Goal: Transaction & Acquisition: Book appointment/travel/reservation

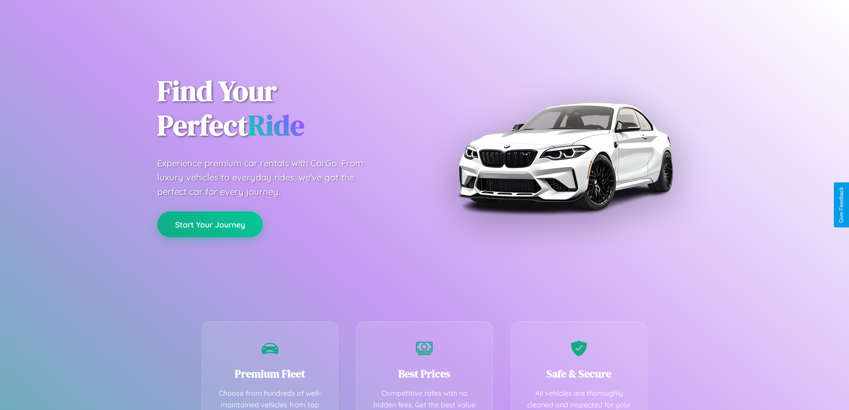
click at [210, 225] on button "Start Your Journey" at bounding box center [210, 224] width 106 height 26
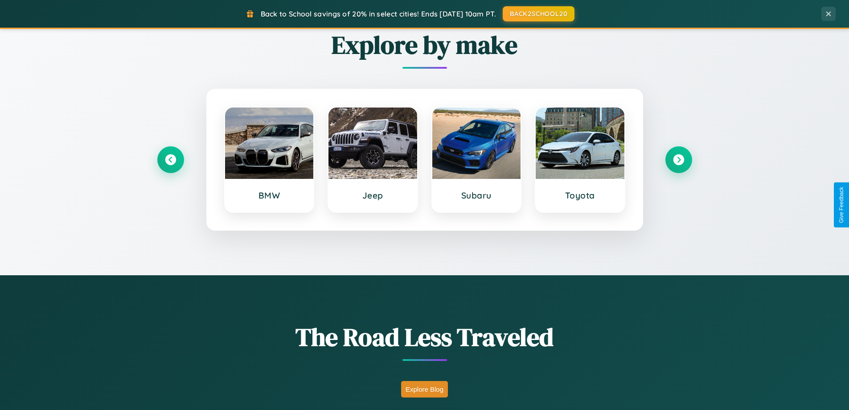
scroll to position [614, 0]
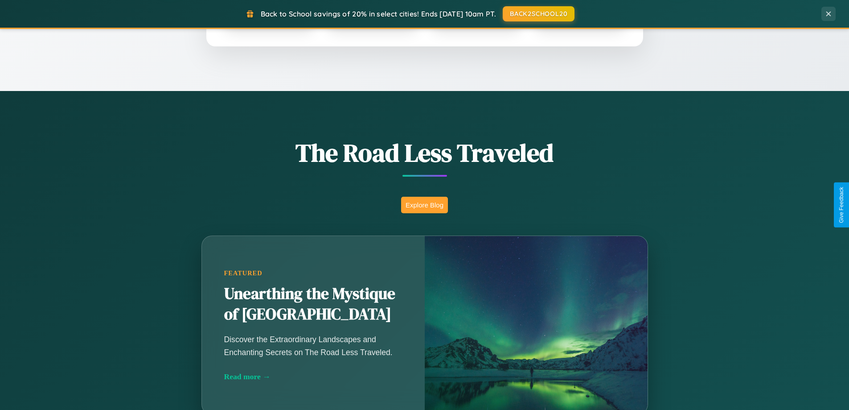
click at [424, 205] on button "Explore Blog" at bounding box center [424, 205] width 47 height 16
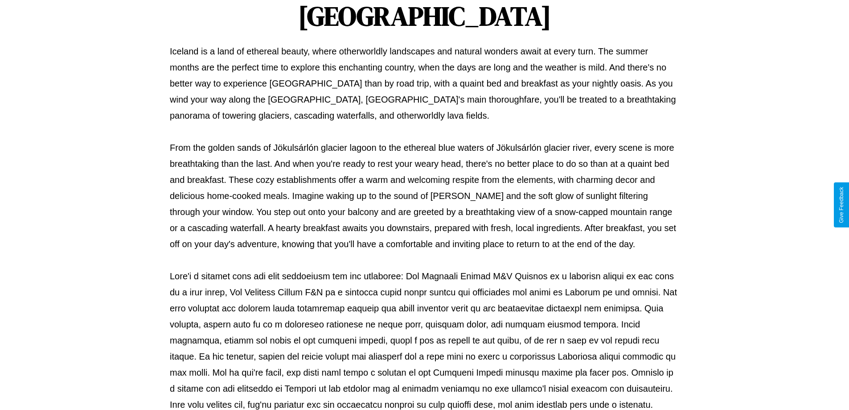
scroll to position [288, 0]
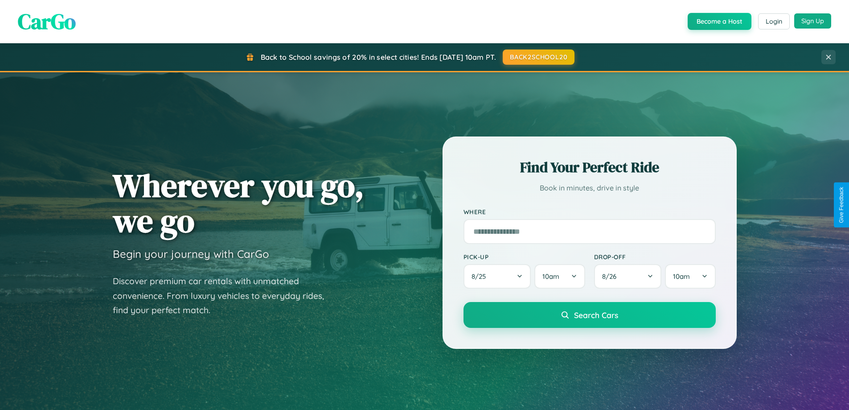
click at [813, 21] on button "Sign Up" at bounding box center [813, 20] width 37 height 15
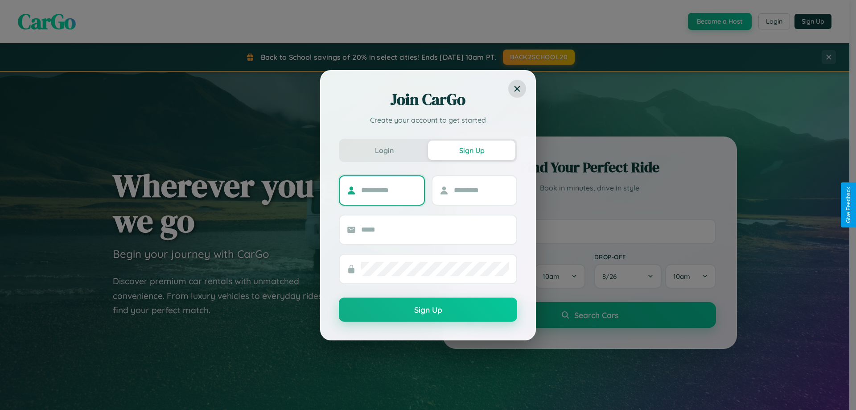
click at [389, 190] on input "text" at bounding box center [389, 190] width 56 height 14
type input "*********"
click at [481, 190] on input "text" at bounding box center [482, 190] width 56 height 14
type input "*****"
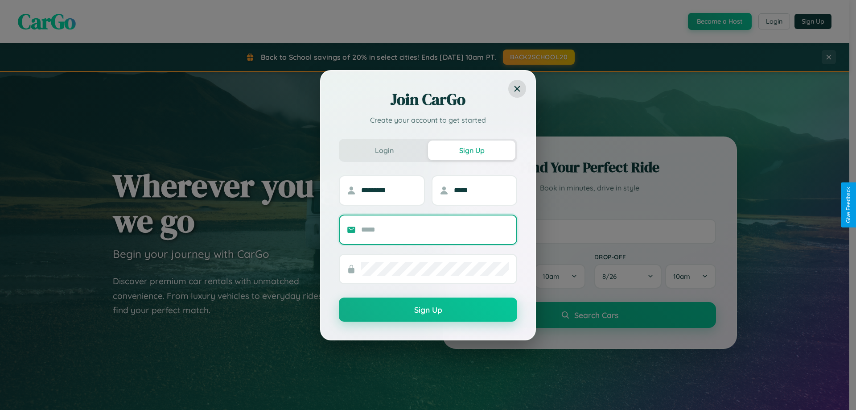
click at [435, 229] on input "text" at bounding box center [435, 229] width 148 height 14
type input "**********"
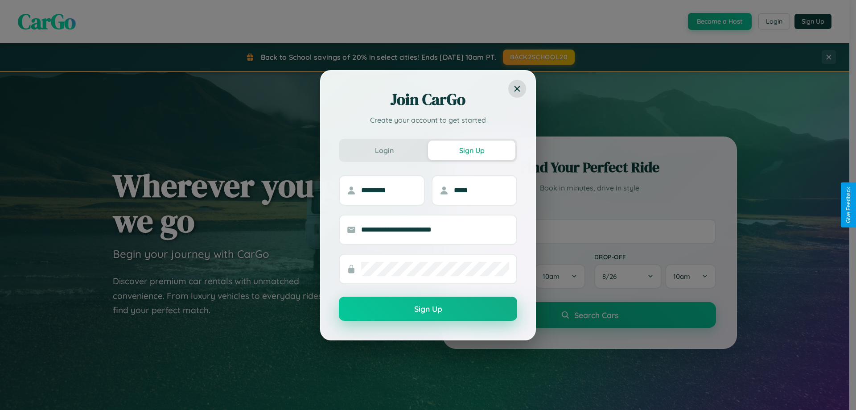
click at [428, 309] on button "Sign Up" at bounding box center [428, 309] width 178 height 24
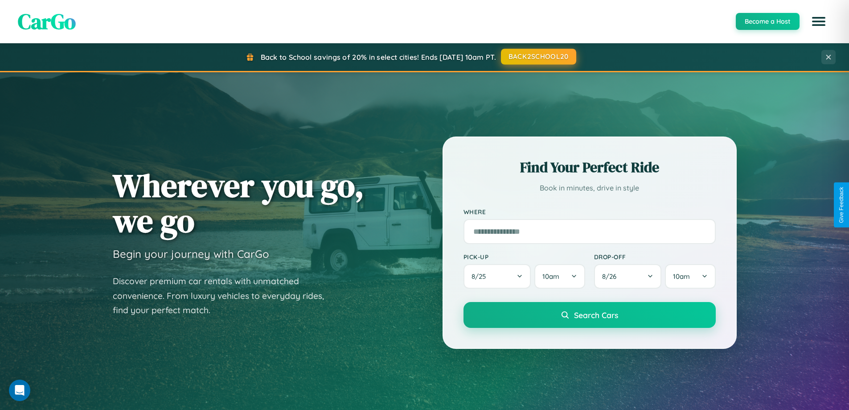
click at [538, 57] on button "BACK2SCHOOL20" at bounding box center [538, 57] width 75 height 16
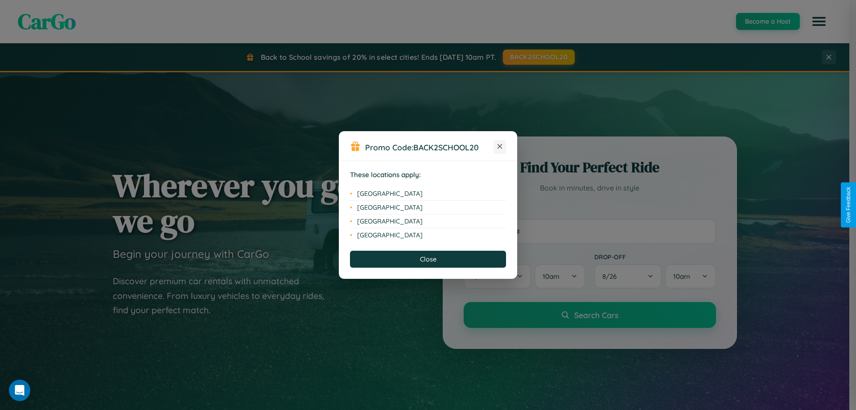
click at [500, 147] on icon at bounding box center [500, 146] width 5 height 5
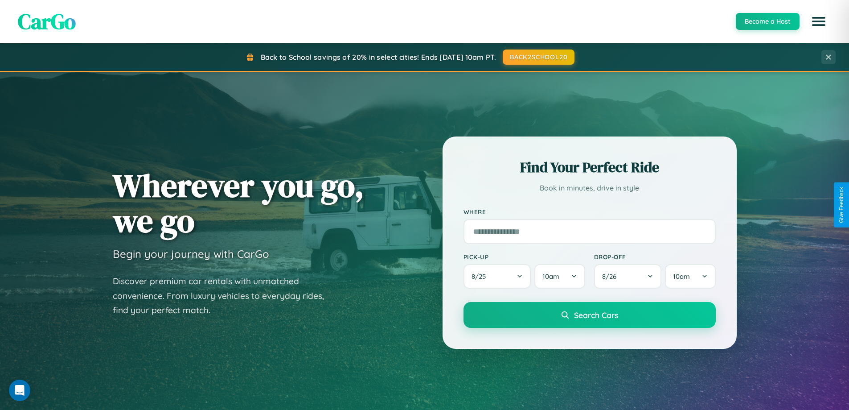
scroll to position [1045, 0]
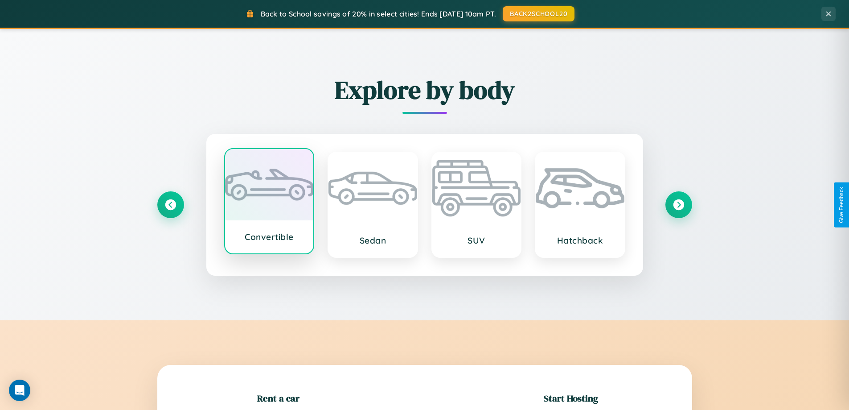
click at [269, 202] on div at bounding box center [269, 184] width 89 height 71
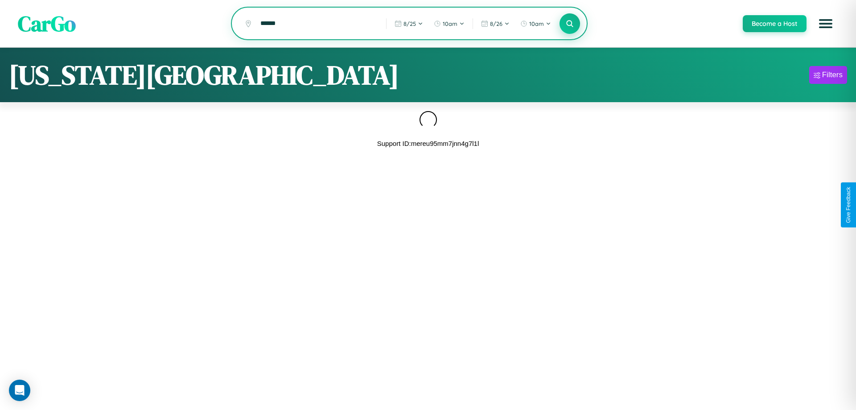
click at [569, 24] on icon at bounding box center [569, 23] width 8 height 8
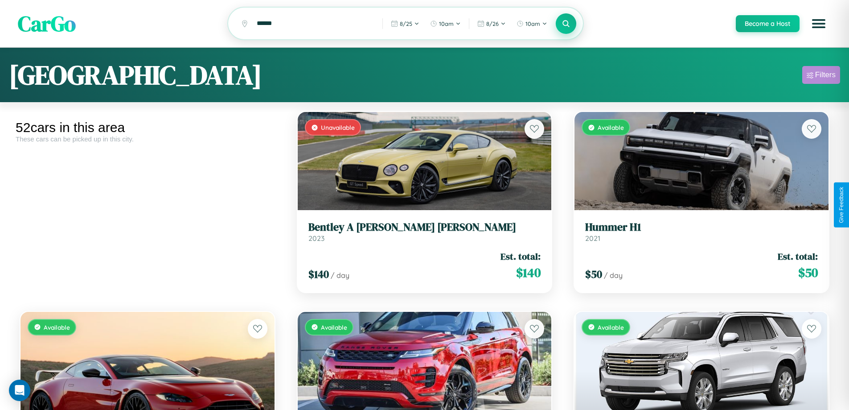
click at [821, 76] on div "Filters" at bounding box center [826, 74] width 21 height 9
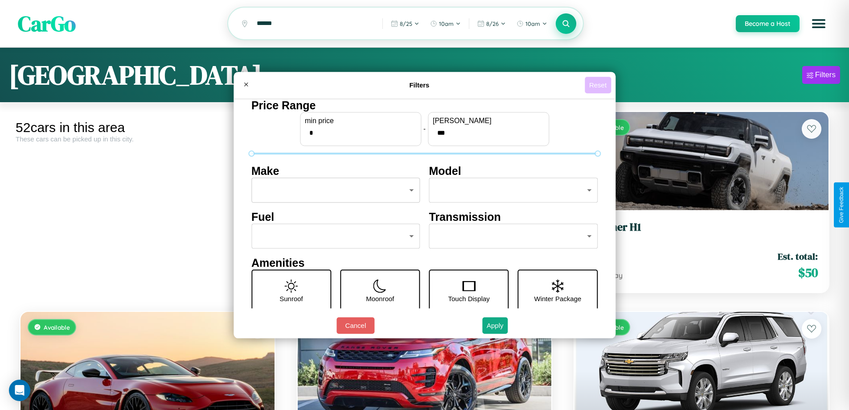
click at [599, 85] on button "Reset" at bounding box center [598, 85] width 26 height 16
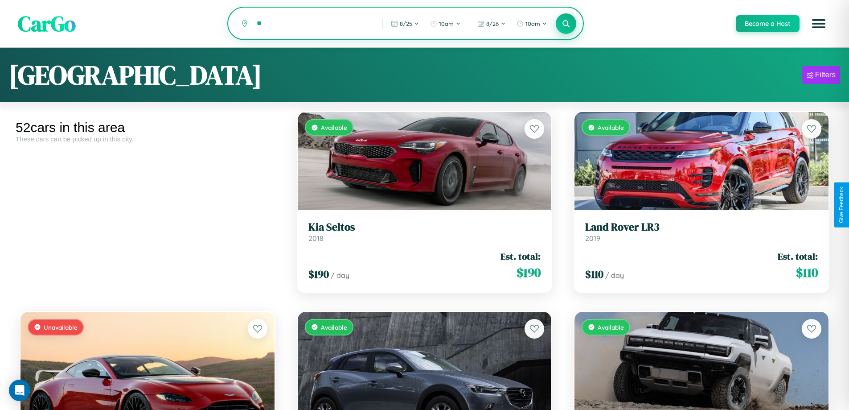
type input "*"
type input "*********"
click at [566, 24] on icon at bounding box center [566, 23] width 8 height 8
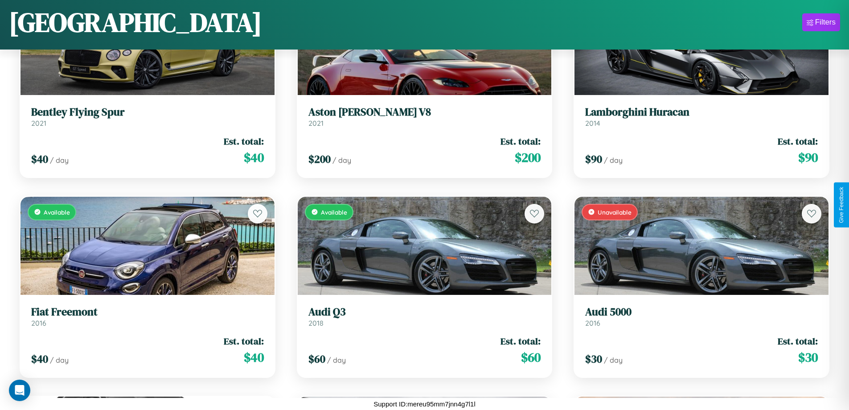
scroll to position [2122, 0]
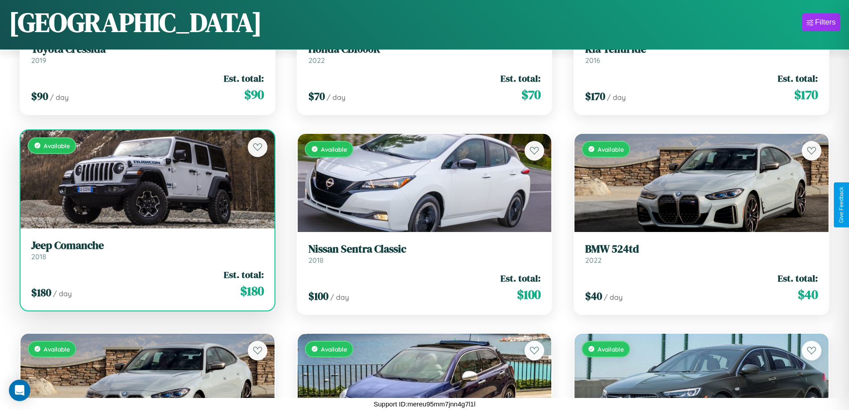
click at [146, 252] on link "Jeep Comanche 2018" at bounding box center [147, 250] width 233 height 22
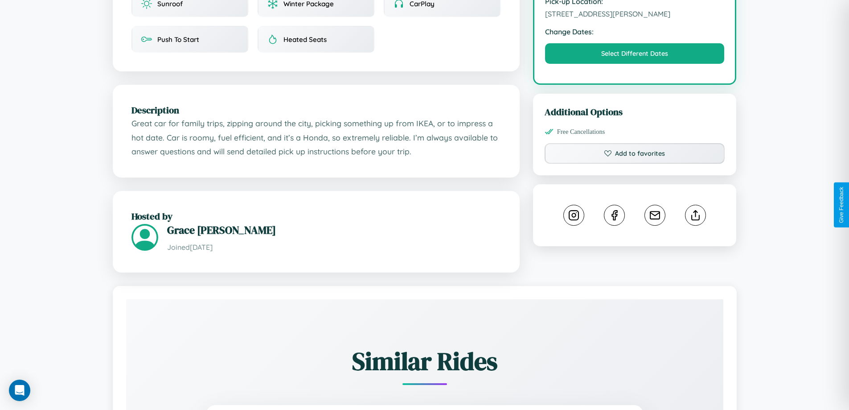
scroll to position [293, 0]
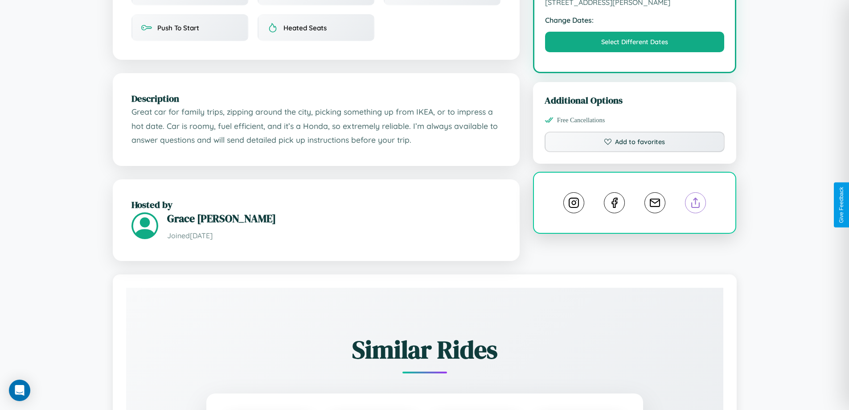
click at [696, 204] on line at bounding box center [696, 201] width 0 height 6
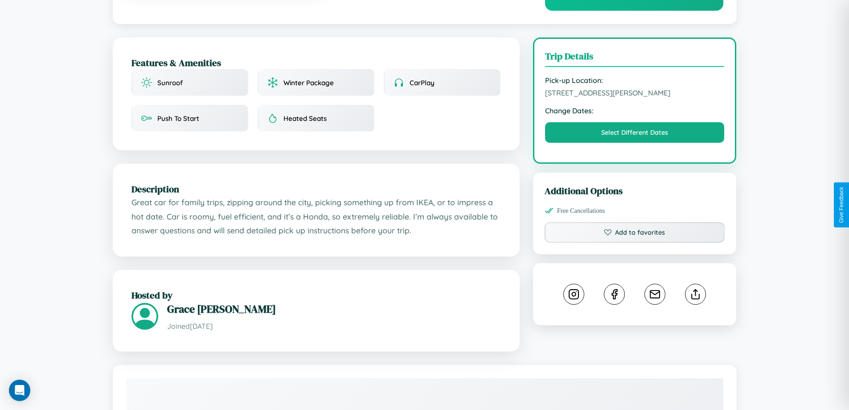
scroll to position [92, 0]
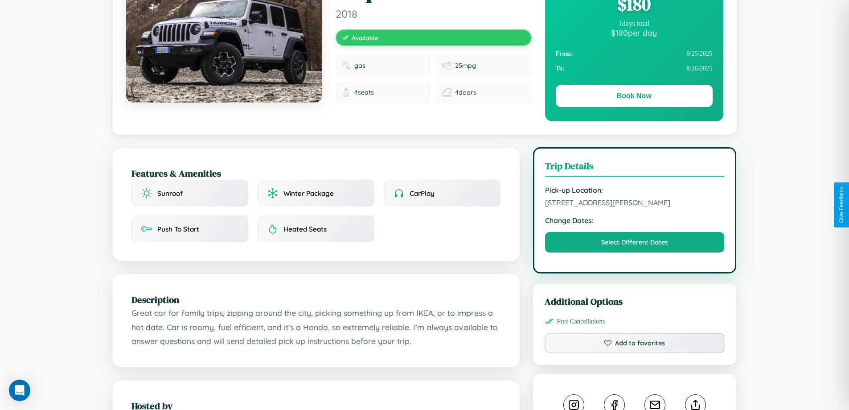
click at [635, 204] on span "4248 Smith Street Barcelona 44174 Spain" at bounding box center [635, 202] width 180 height 9
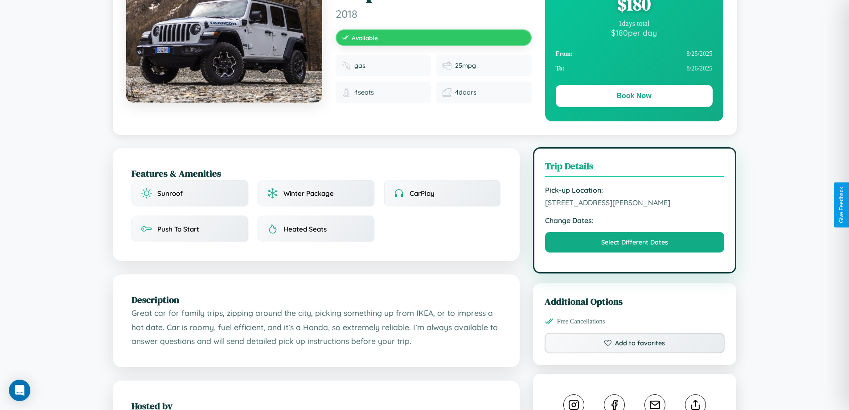
click at [635, 204] on span "4248 Smith Street Barcelona 44174 Spain" at bounding box center [635, 202] width 180 height 9
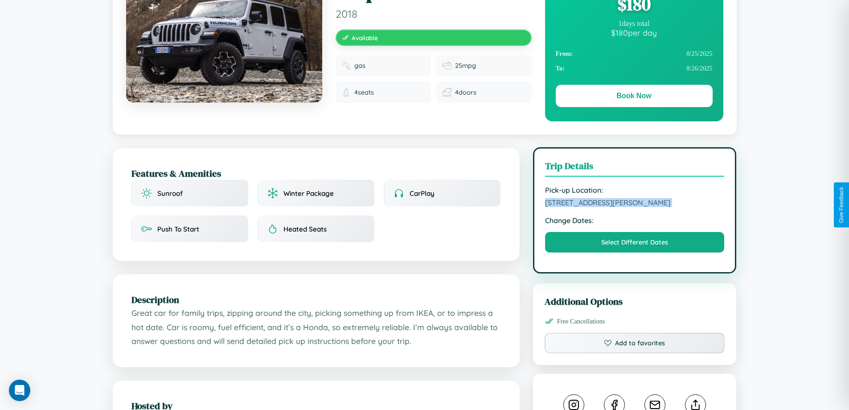
click at [635, 204] on span "4248 Smith Street Barcelona 44174 Spain" at bounding box center [635, 202] width 180 height 9
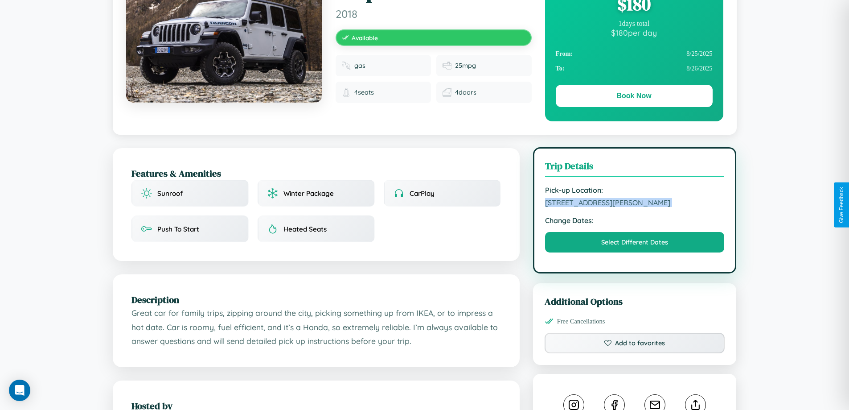
click at [635, 204] on span "4248 Smith Street Barcelona 44174 Spain" at bounding box center [635, 202] width 180 height 9
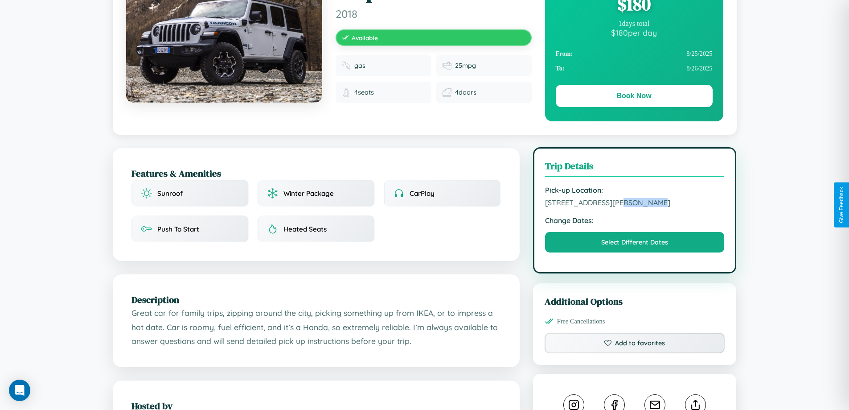
click at [635, 204] on span "4248 Smith Street Barcelona 44174 Spain" at bounding box center [635, 202] width 180 height 9
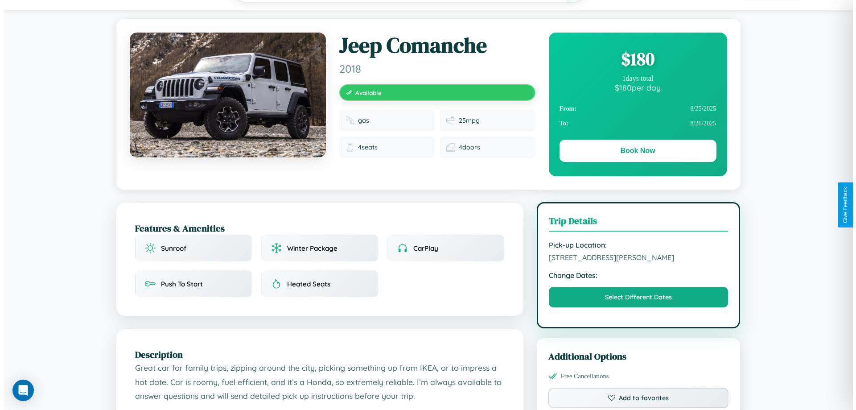
scroll to position [0, 0]
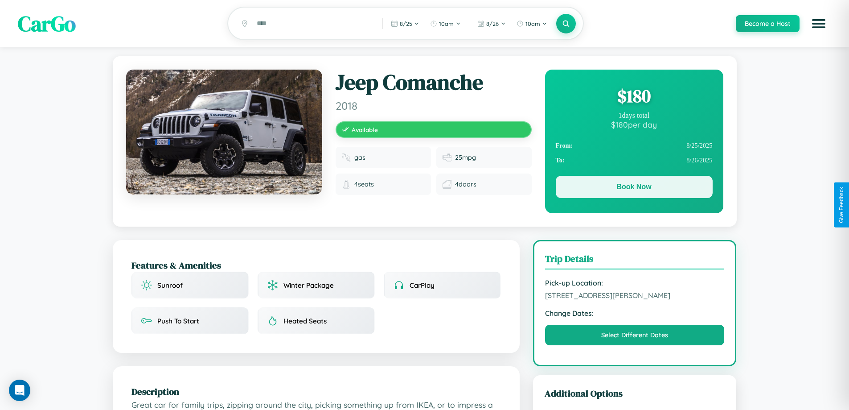
click at [634, 188] on button "Book Now" at bounding box center [634, 187] width 157 height 22
